Goal: Find specific page/section: Find specific page/section

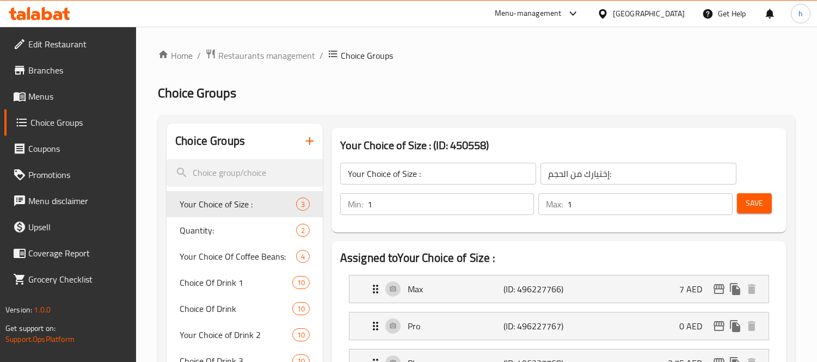
click at [41, 14] on icon at bounding box center [40, 13] width 62 height 13
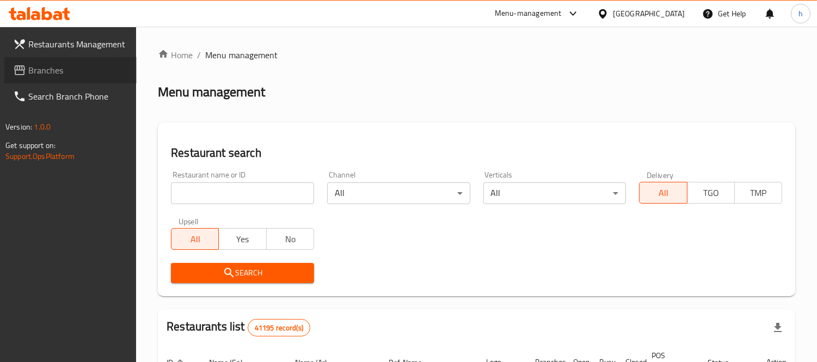
click at [38, 66] on span "Branches" at bounding box center [78, 70] width 100 height 13
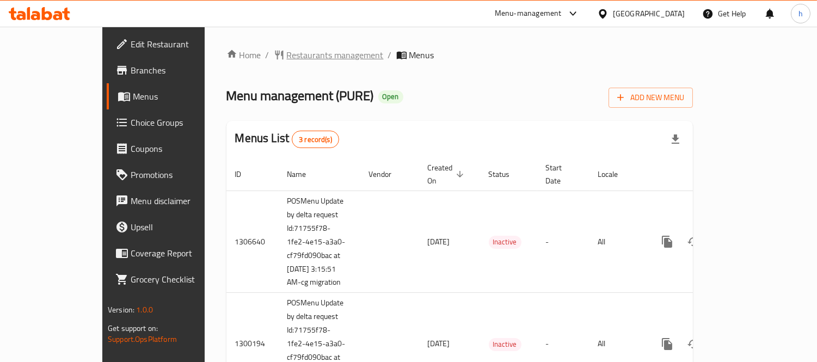
click at [287, 60] on span "Restaurants management" at bounding box center [335, 54] width 97 height 13
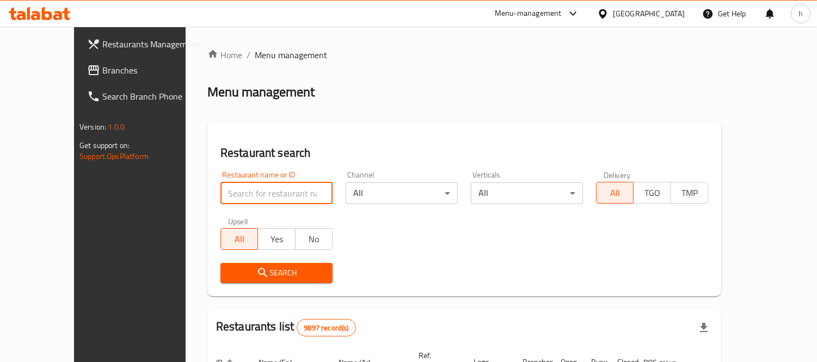
click at [251, 193] on input "search" at bounding box center [276, 193] width 112 height 22
paste input "701631"
type input "701631"
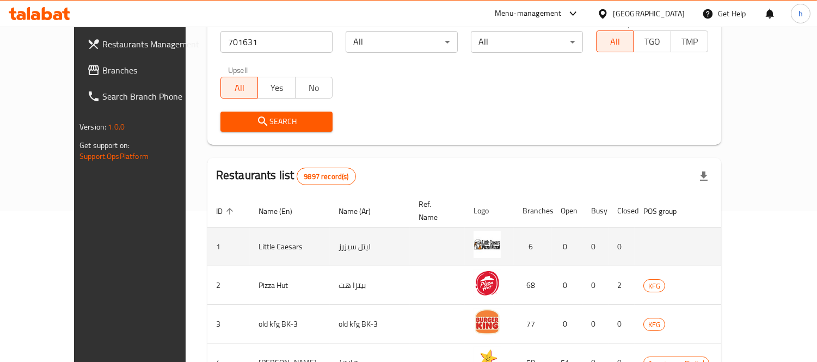
scroll to position [181, 0]
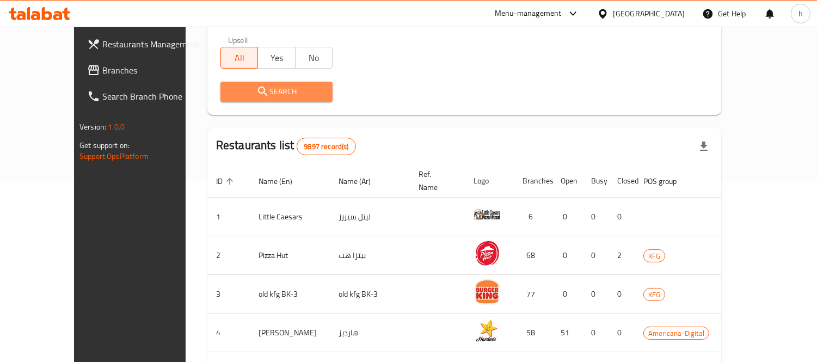
click at [243, 96] on span "Search" at bounding box center [276, 92] width 95 height 14
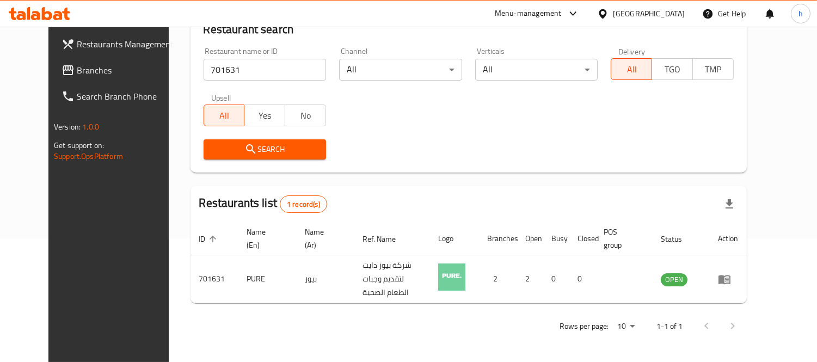
scroll to position [114, 0]
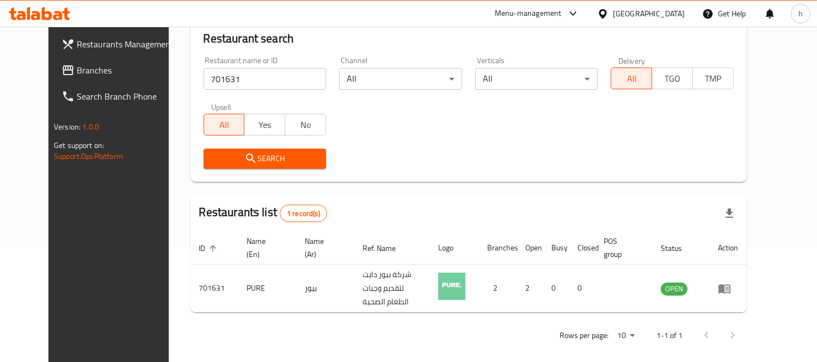
click at [262, 153] on span "Search" at bounding box center [265, 159] width 106 height 14
click at [271, 159] on span "Search" at bounding box center [265, 159] width 106 height 14
click at [216, 158] on span "Search" at bounding box center [265, 159] width 106 height 14
click at [36, 10] on icon at bounding box center [40, 13] width 62 height 13
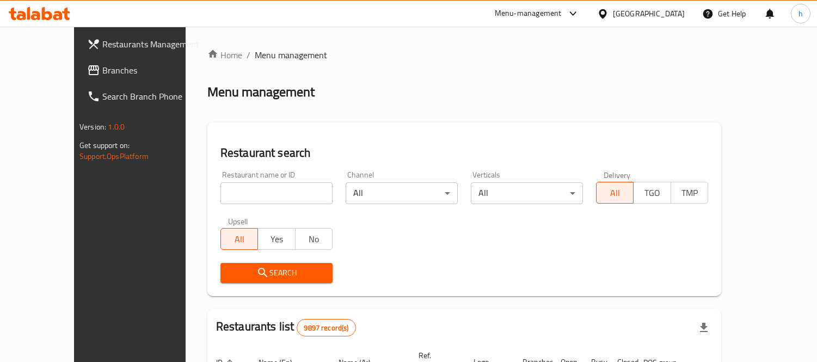
scroll to position [72, 0]
